Goal: Information Seeking & Learning: Learn about a topic

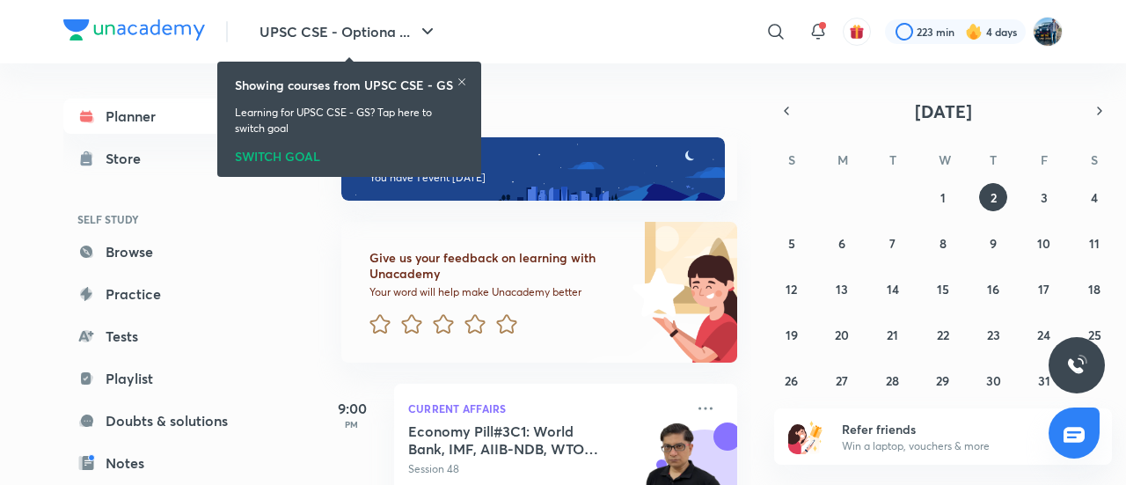
click at [458, 77] on icon at bounding box center [462, 82] width 11 height 11
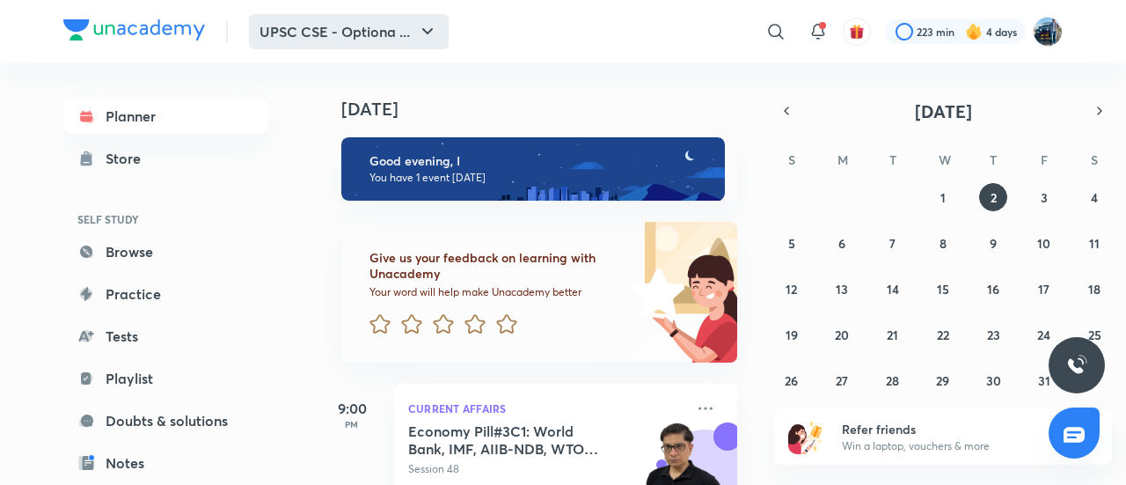
click at [431, 34] on icon "button" at bounding box center [427, 31] width 21 height 21
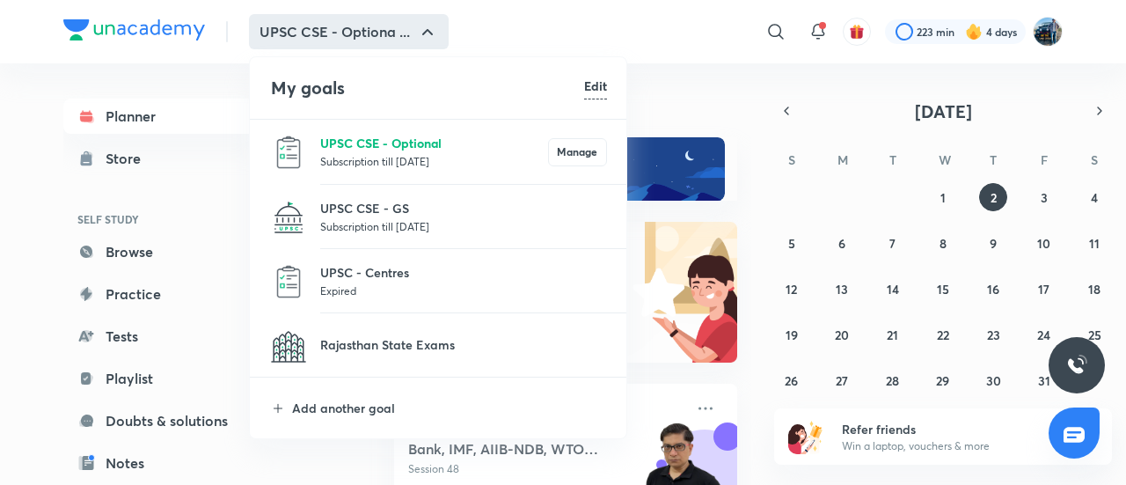
click at [393, 140] on p "UPSC CSE - Optional" at bounding box center [434, 143] width 228 height 18
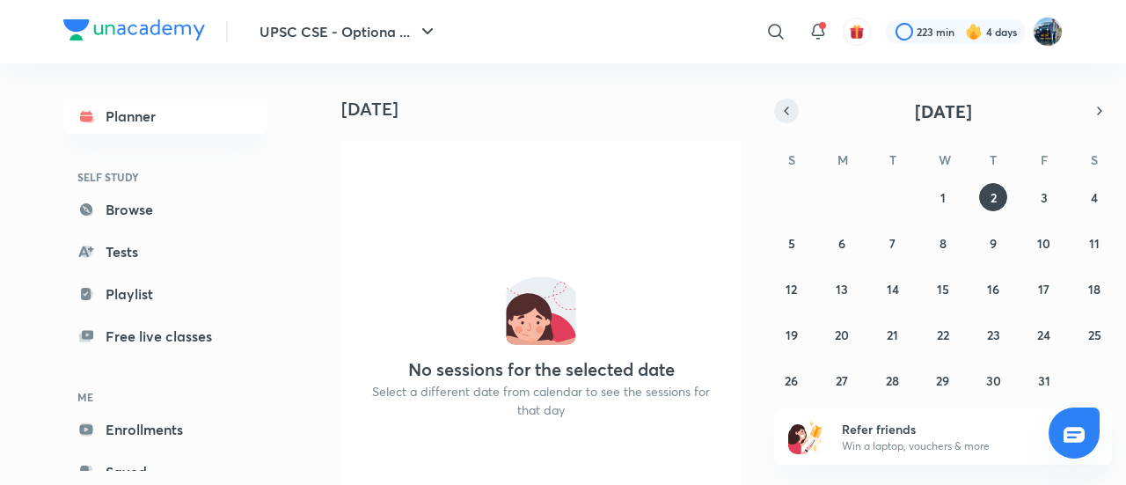
click at [787, 116] on icon "button" at bounding box center [786, 111] width 14 height 16
click at [850, 251] on button "8" at bounding box center [842, 243] width 28 height 28
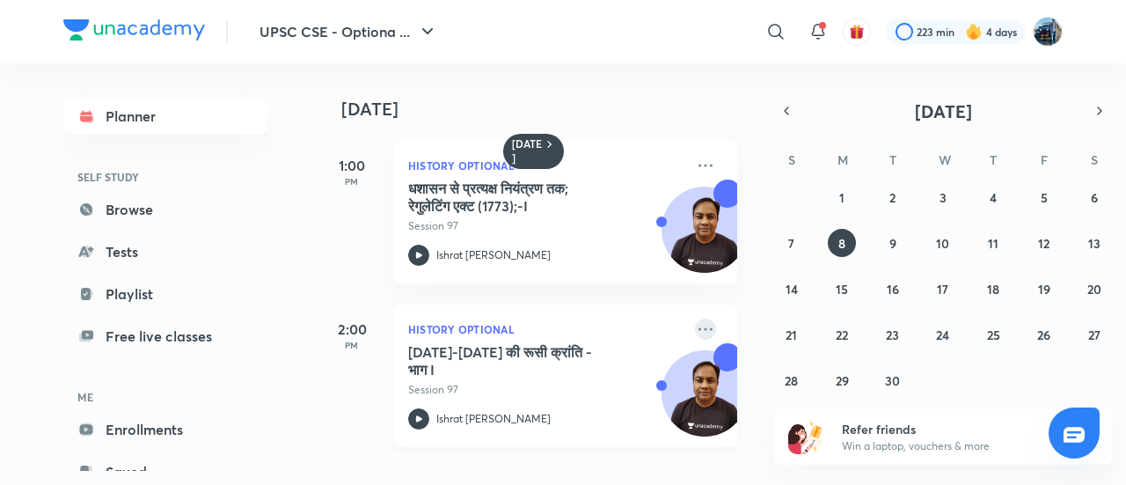
click at [698, 328] on icon at bounding box center [705, 328] width 14 height 3
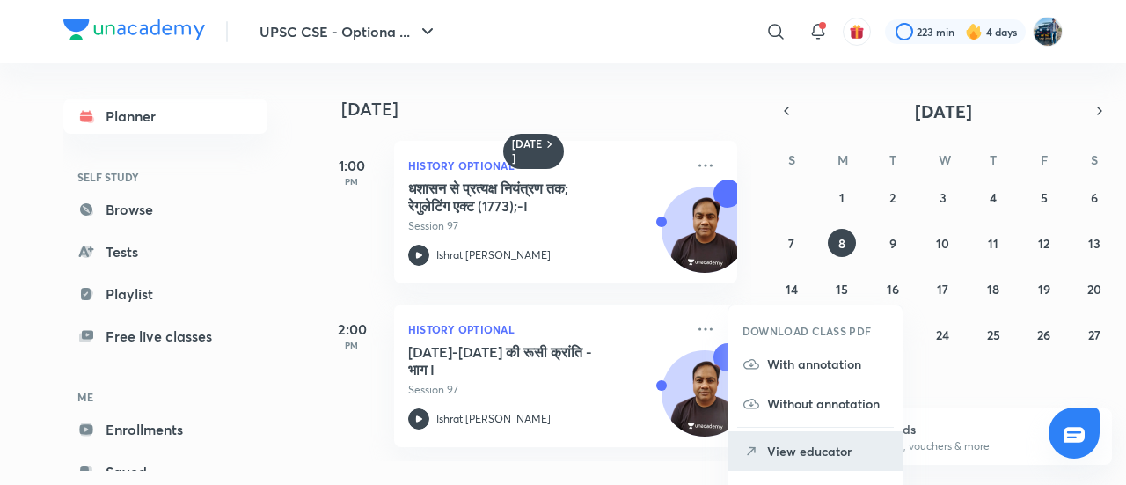
click at [774, 449] on p "View educator" at bounding box center [827, 451] width 121 height 18
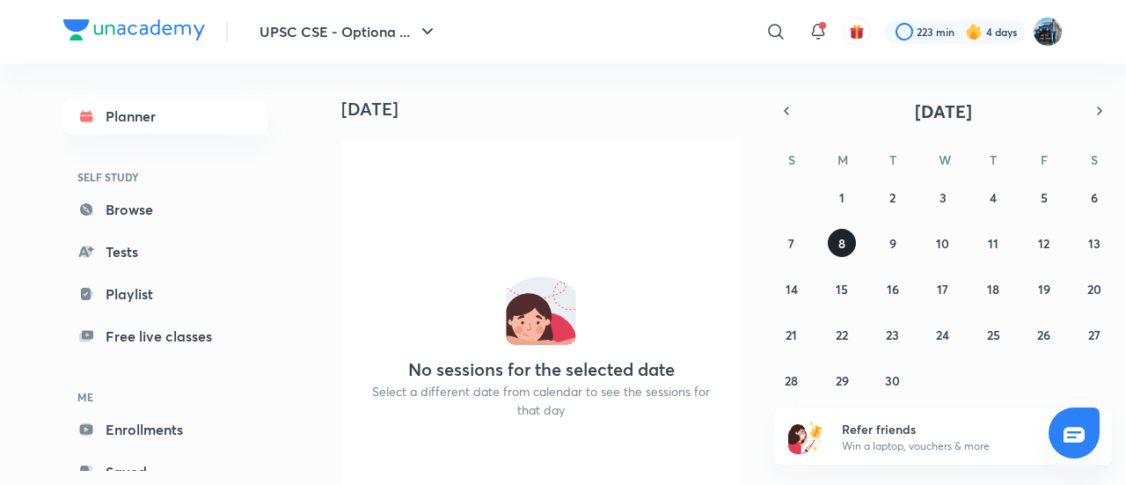
click at [838, 248] on abbr "8" at bounding box center [841, 243] width 7 height 17
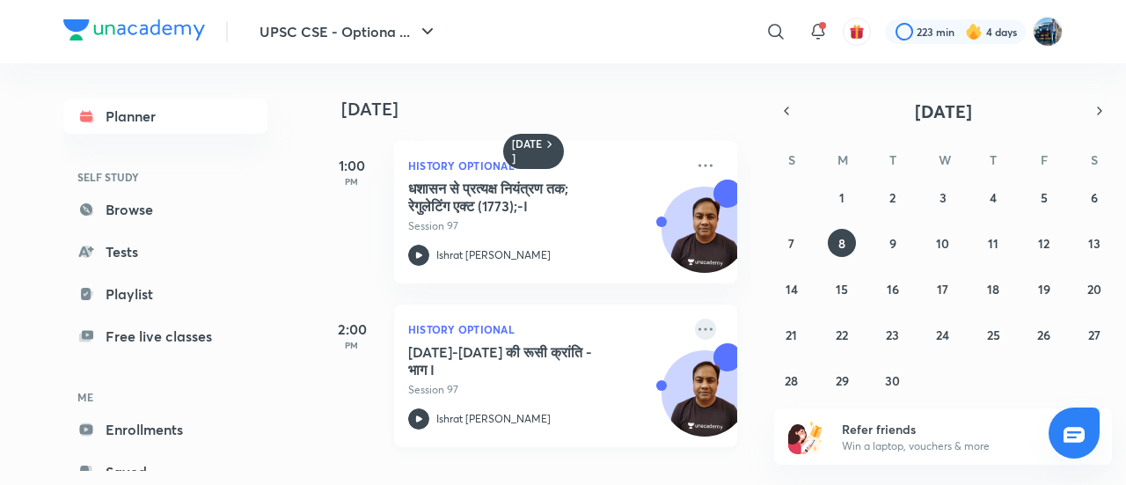
click at [695, 327] on icon at bounding box center [705, 328] width 21 height 21
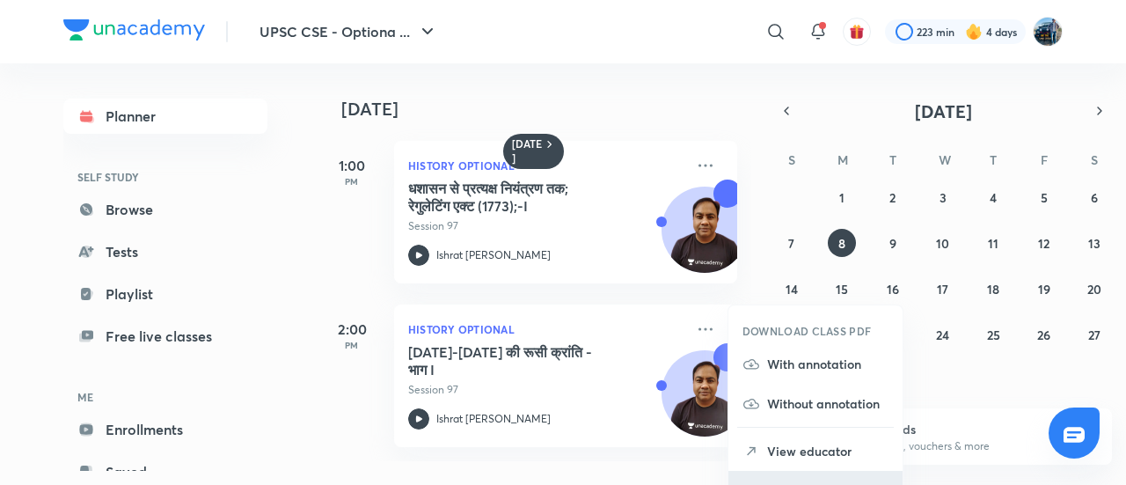
click at [765, 477] on li "Go to course page" at bounding box center [815, 491] width 174 height 40
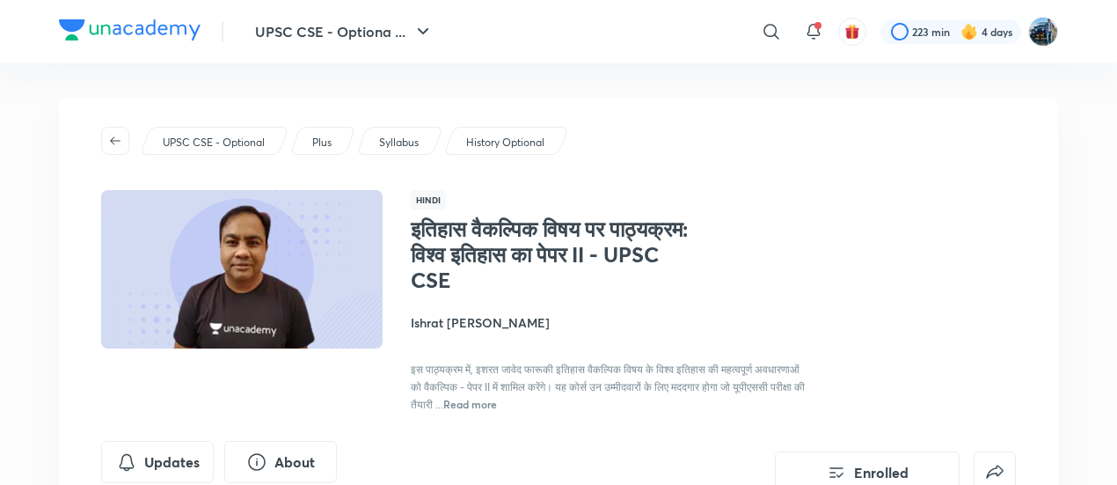
scroll to position [424, 0]
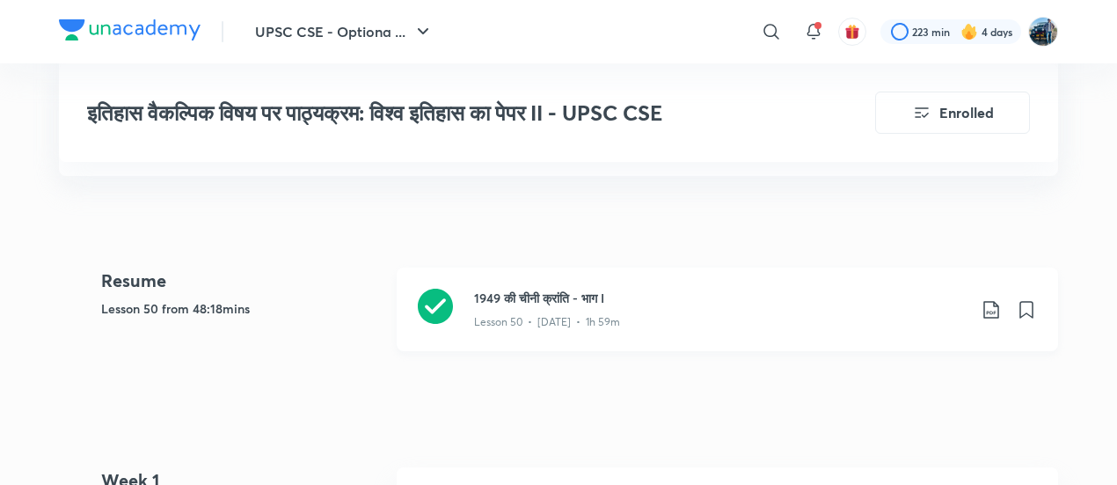
click at [813, 300] on h3 "1949 की चीनी क्रांति - भाग I" at bounding box center [720, 298] width 493 height 18
